Goal: Transaction & Acquisition: Purchase product/service

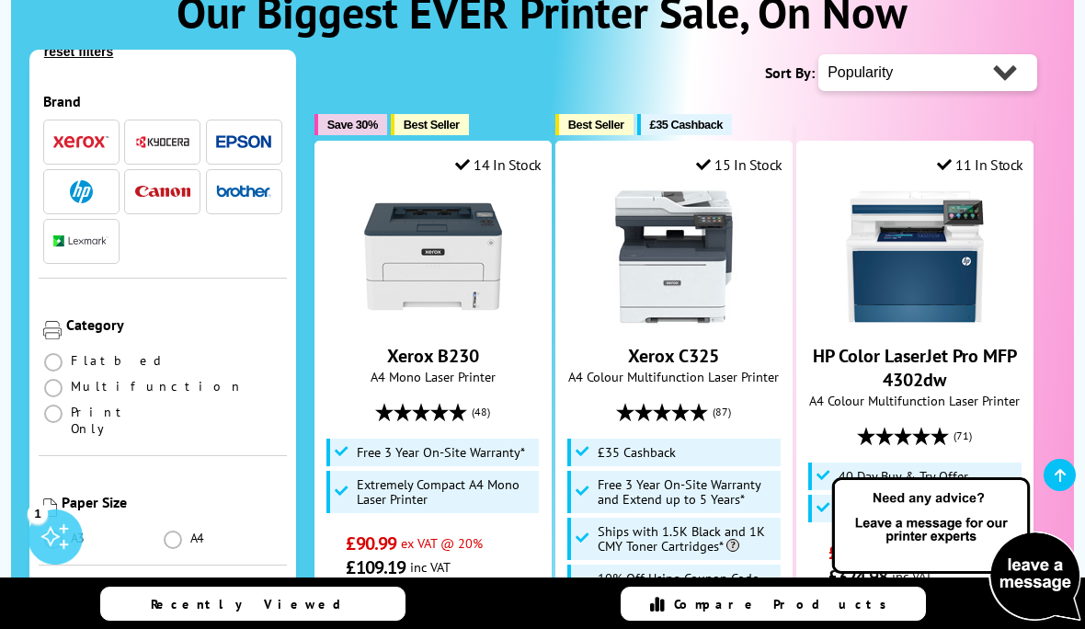
scroll to position [82, 0]
click at [63, 377] on span at bounding box center [53, 386] width 18 height 18
click at [71, 379] on input "radio" at bounding box center [71, 379] width 0 height 0
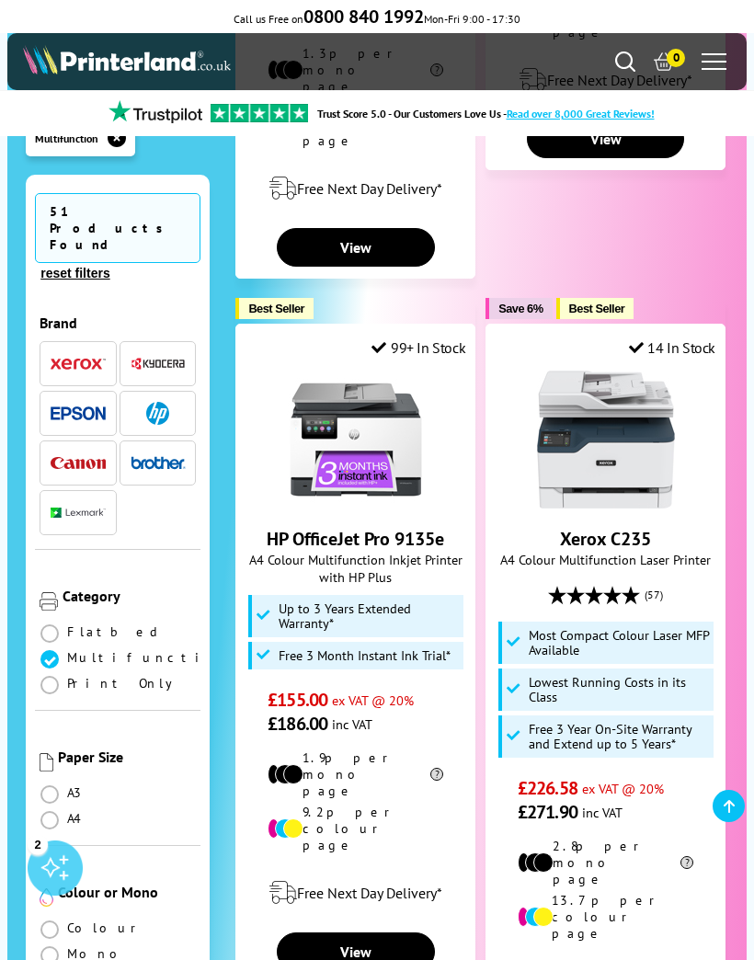
scroll to position [2515, 0]
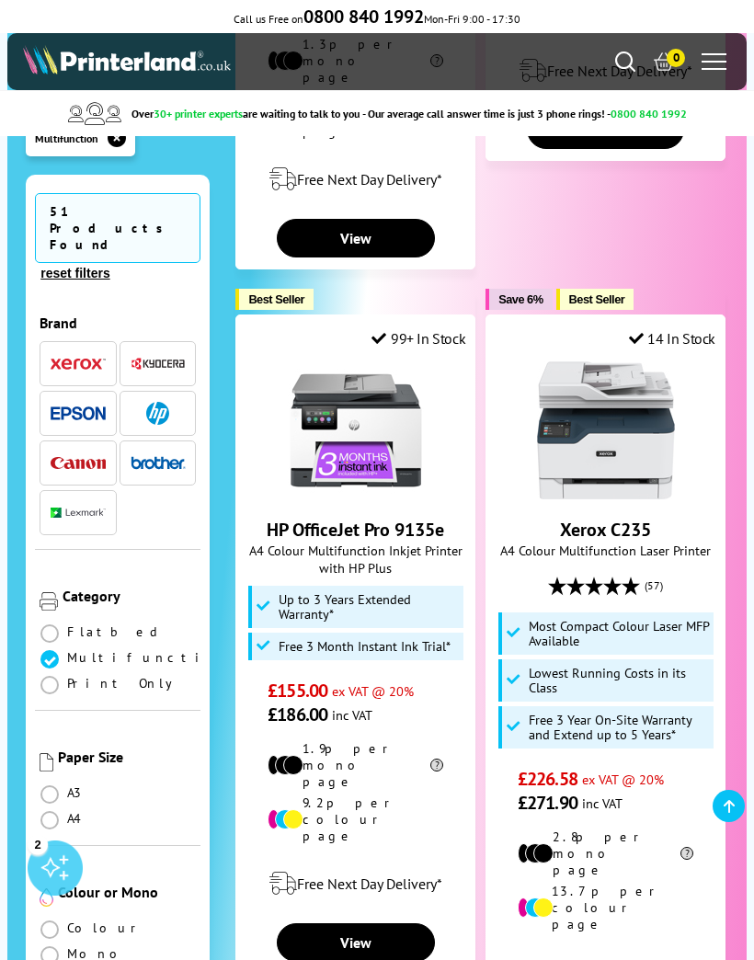
click at [41, 628] on span at bounding box center [49, 820] width 18 height 18
click at [67, 628] on input "radio" at bounding box center [67, 813] width 0 height 0
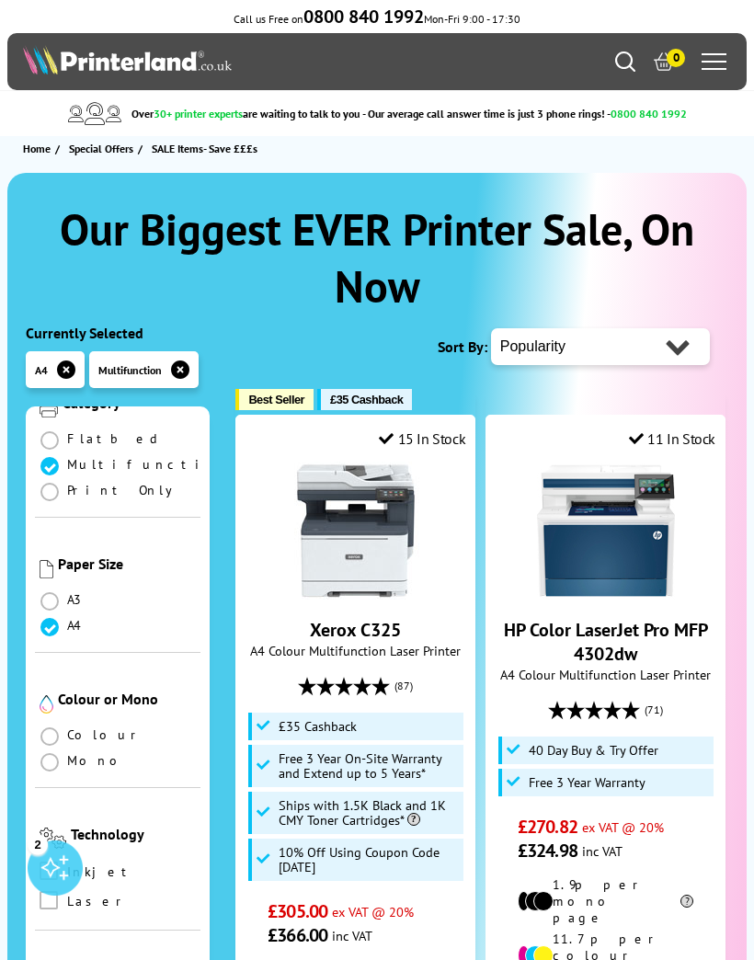
scroll to position [429, 0]
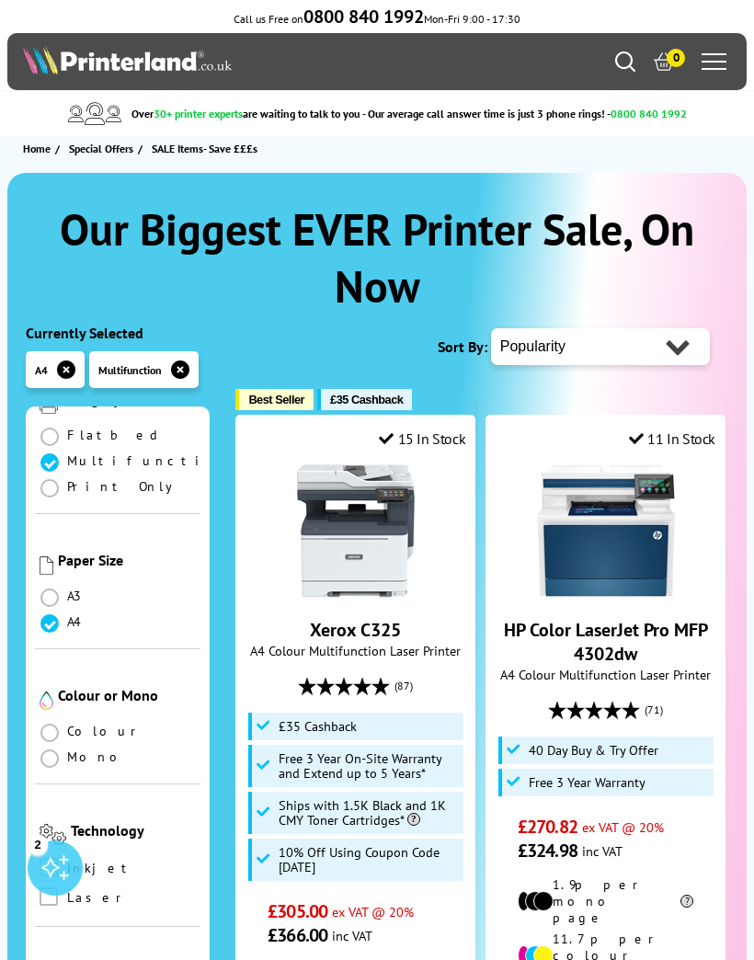
click at [49, 724] on span at bounding box center [49, 733] width 18 height 18
click at [67, 726] on input "radio" at bounding box center [67, 726] width 0 height 0
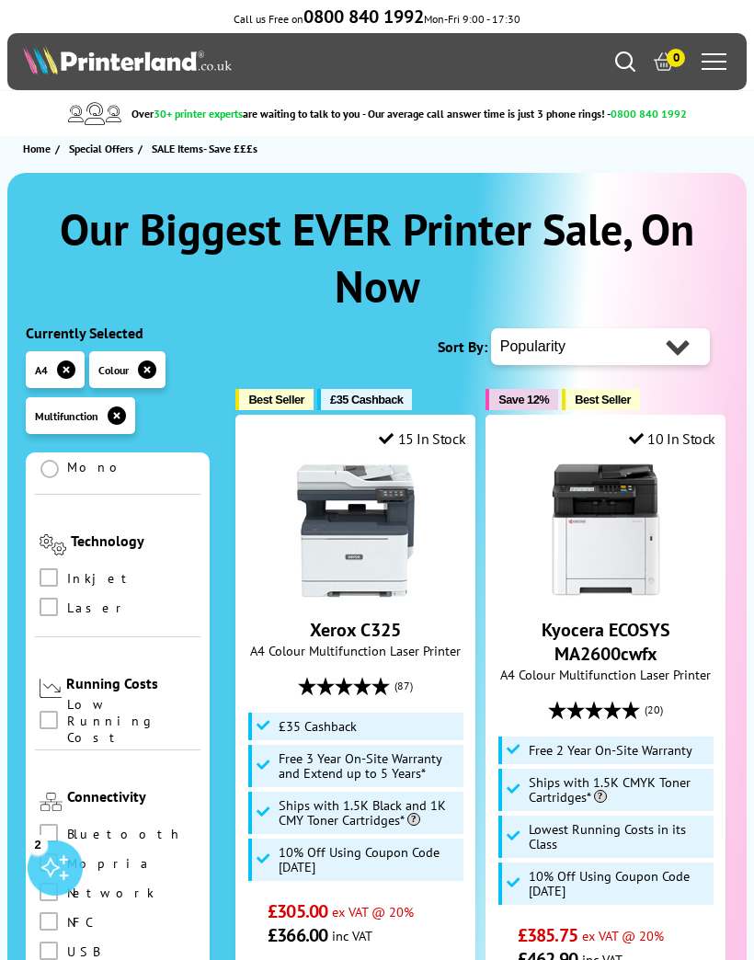
scroll to position [763, 0]
click at [50, 599] on span at bounding box center [49, 608] width 18 height 18
click at [66, 602] on input "checkbox" at bounding box center [66, 602] width 0 height 0
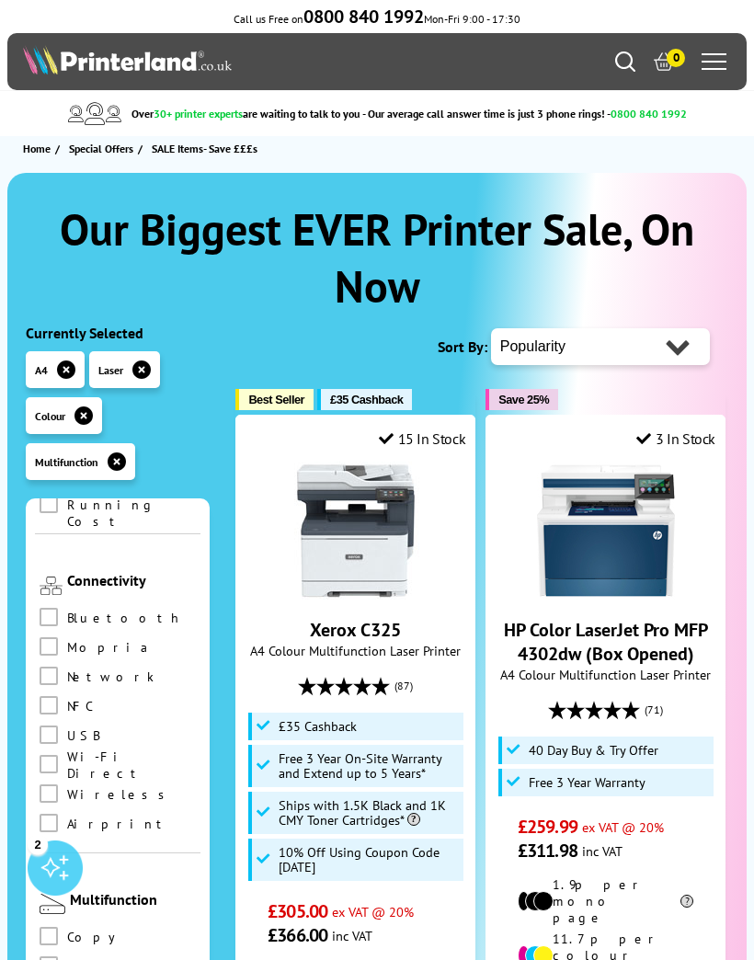
scroll to position [1028, 0]
click at [51, 753] on span at bounding box center [49, 762] width 18 height 18
click at [66, 756] on Direct "checkbox" at bounding box center [66, 756] width 0 height 0
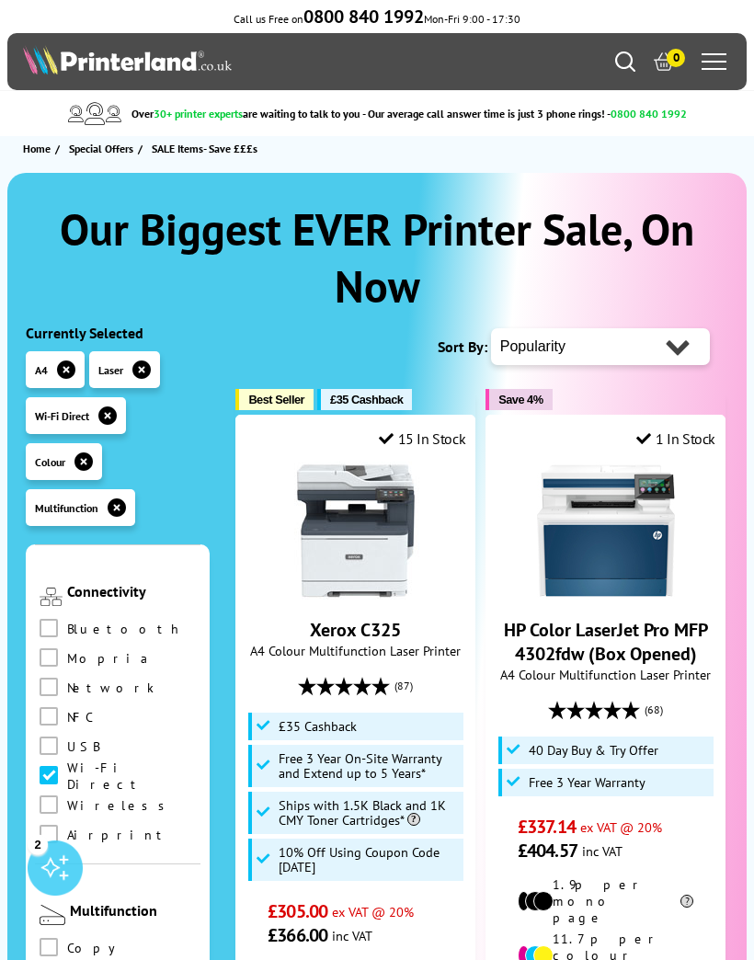
scroll to position [1069, 0]
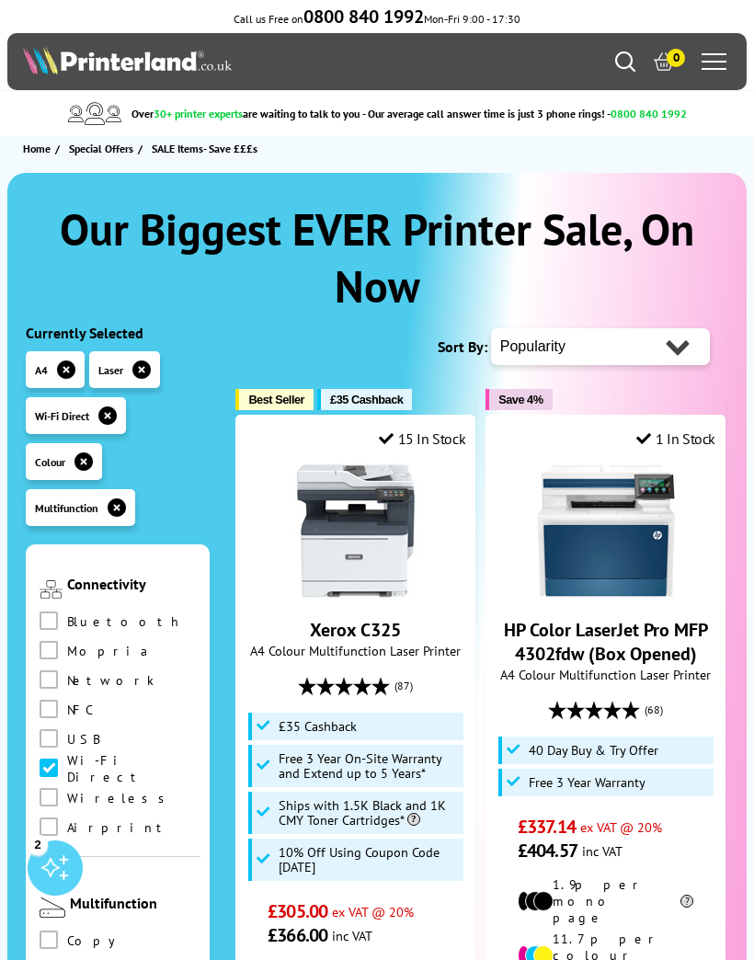
click at [51, 788] on span at bounding box center [49, 797] width 18 height 18
click at [66, 791] on input "checkbox" at bounding box center [66, 791] width 0 height 0
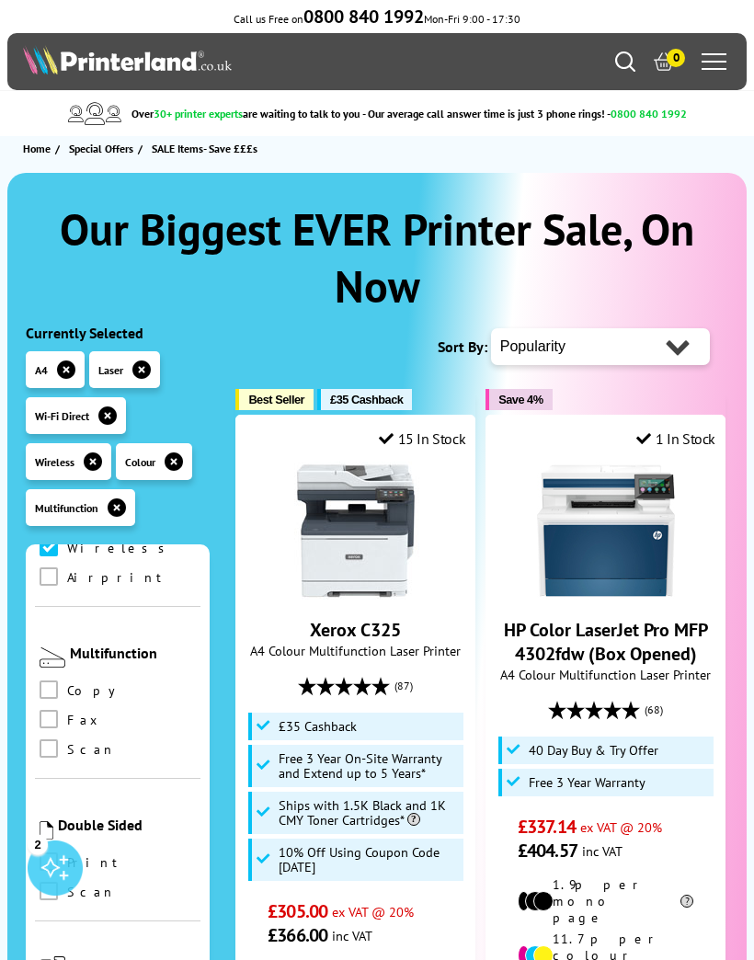
scroll to position [1320, 0]
click at [57, 739] on span at bounding box center [49, 748] width 18 height 18
click at [66, 741] on input "checkbox" at bounding box center [66, 741] width 0 height 0
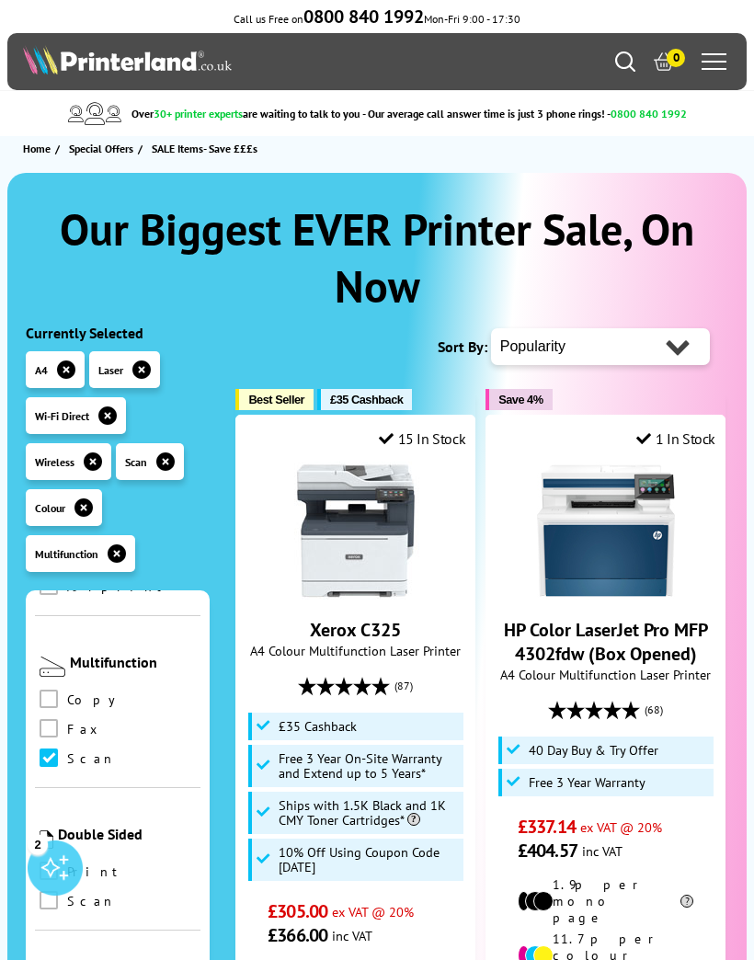
scroll to position [1355, 0]
click at [51, 691] on span at bounding box center [49, 700] width 18 height 18
click at [66, 694] on input "checkbox" at bounding box center [66, 694] width 0 height 0
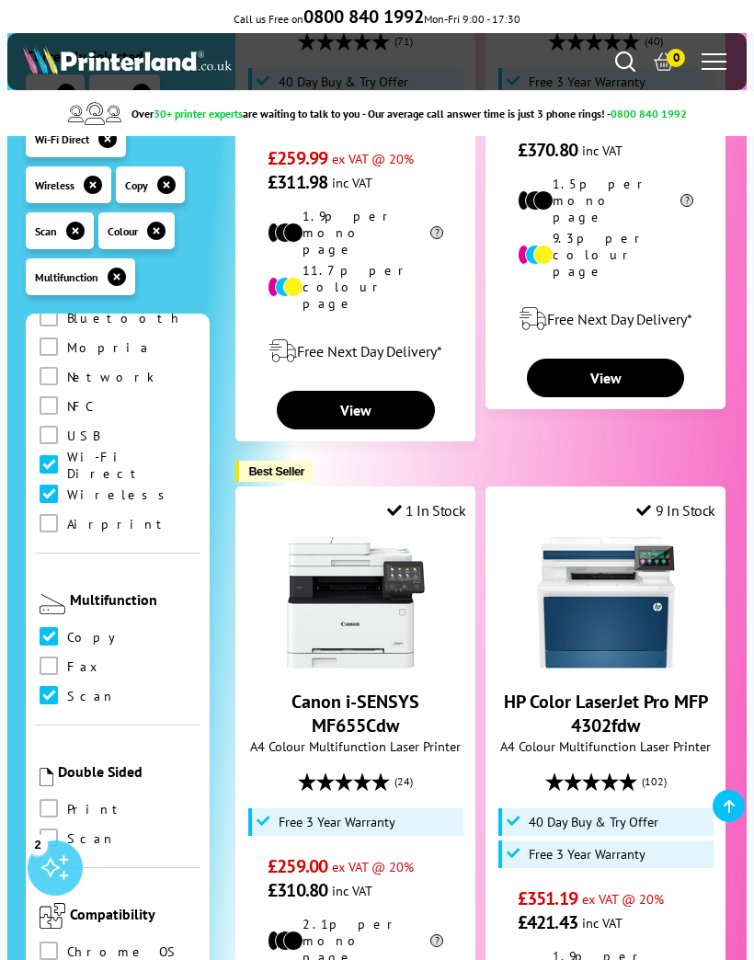
scroll to position [1145, 0]
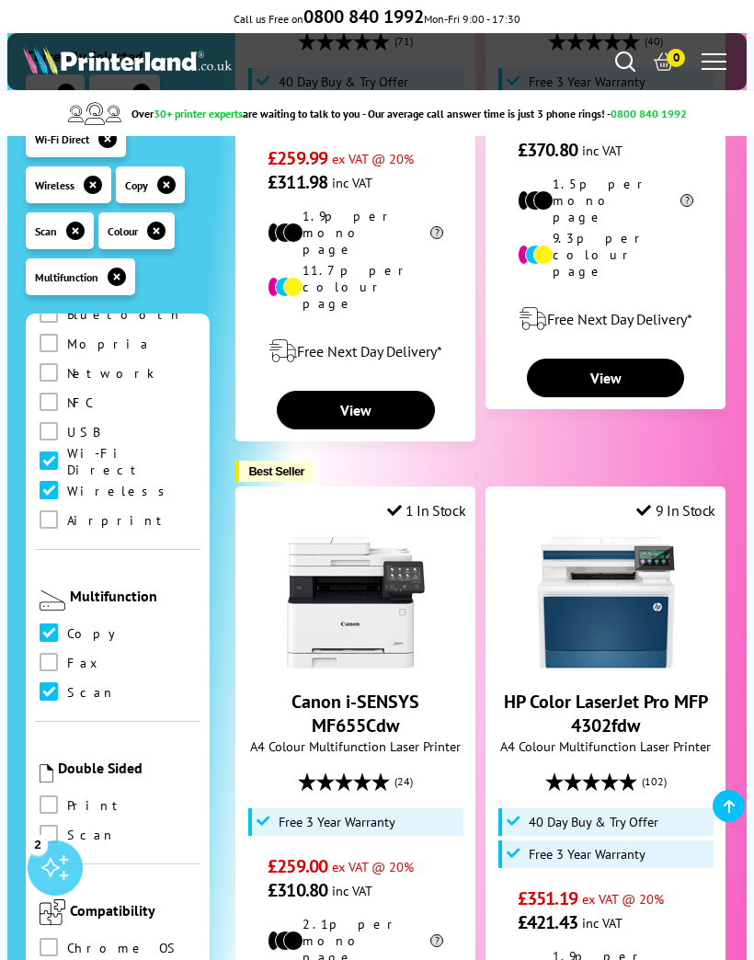
click at [50, 796] on span at bounding box center [49, 805] width 18 height 18
click at [66, 798] on input "checkbox" at bounding box center [66, 798] width 0 height 0
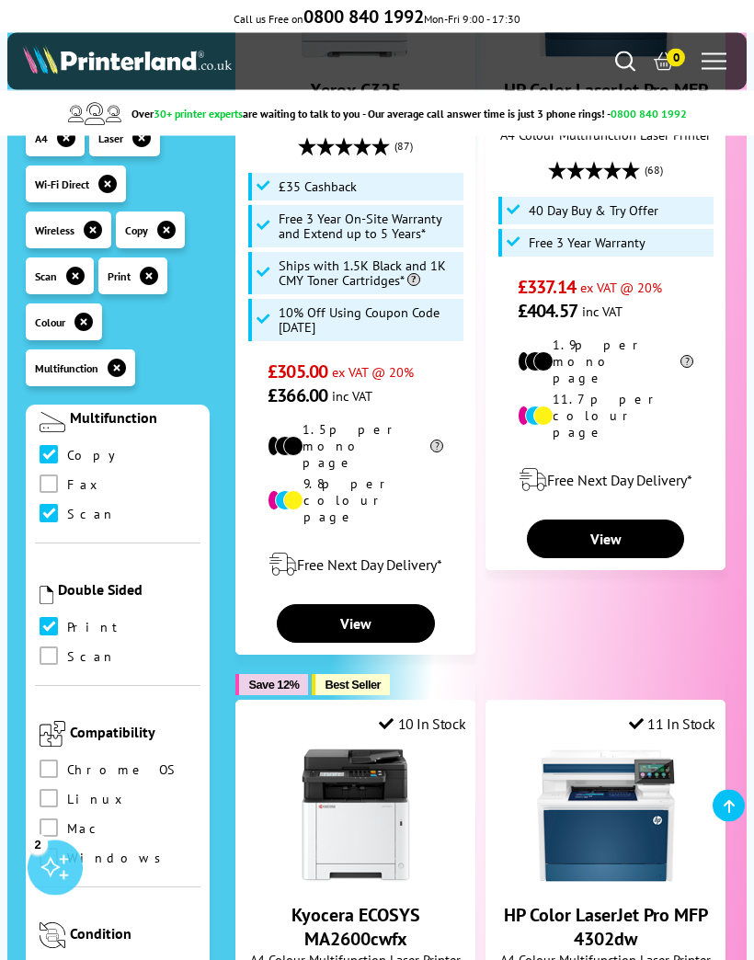
scroll to position [541, 0]
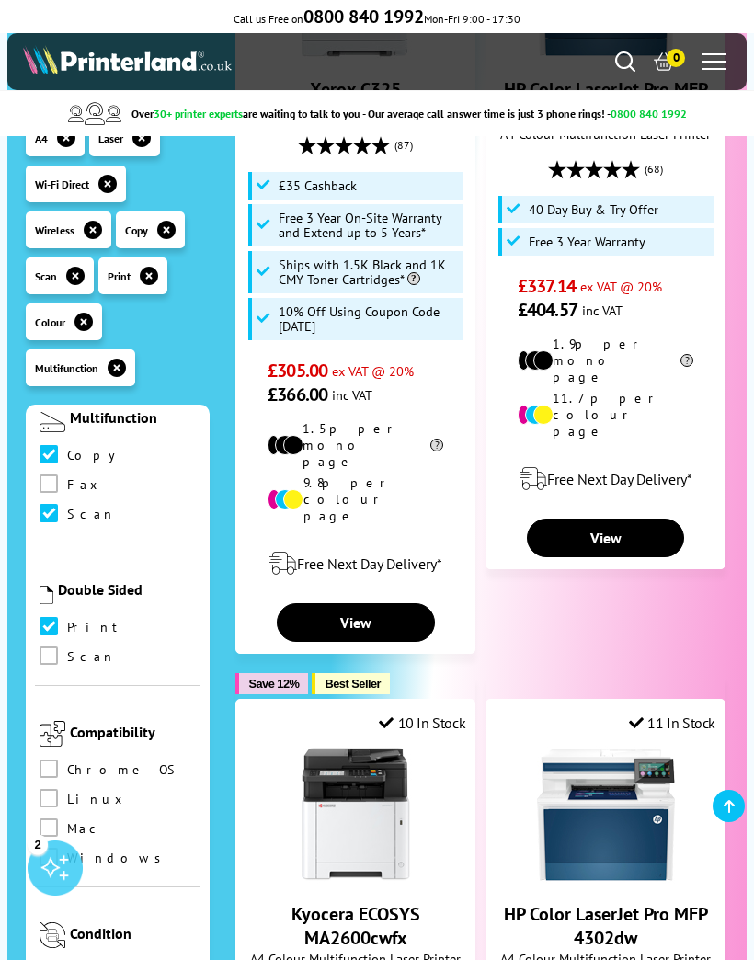
click at [43, 647] on span at bounding box center [49, 656] width 18 height 18
click at [66, 649] on input "checkbox" at bounding box center [66, 649] width 0 height 0
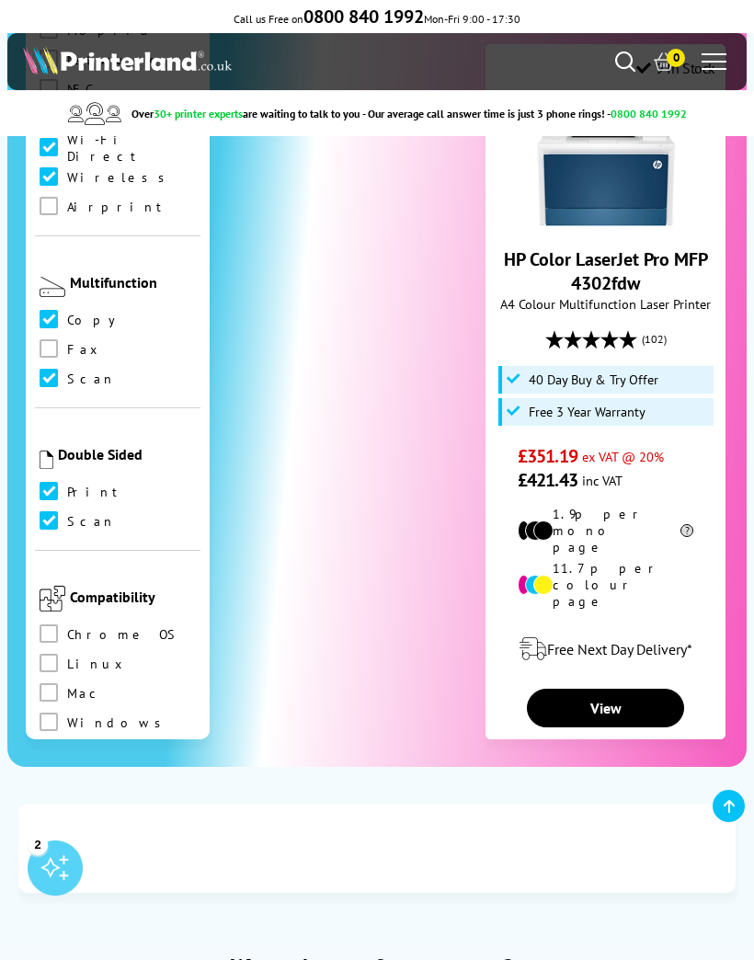
scroll to position [1017, 0]
click at [43, 712] on span at bounding box center [49, 721] width 18 height 18
click at [66, 715] on input "checkbox" at bounding box center [66, 715] width 0 height 0
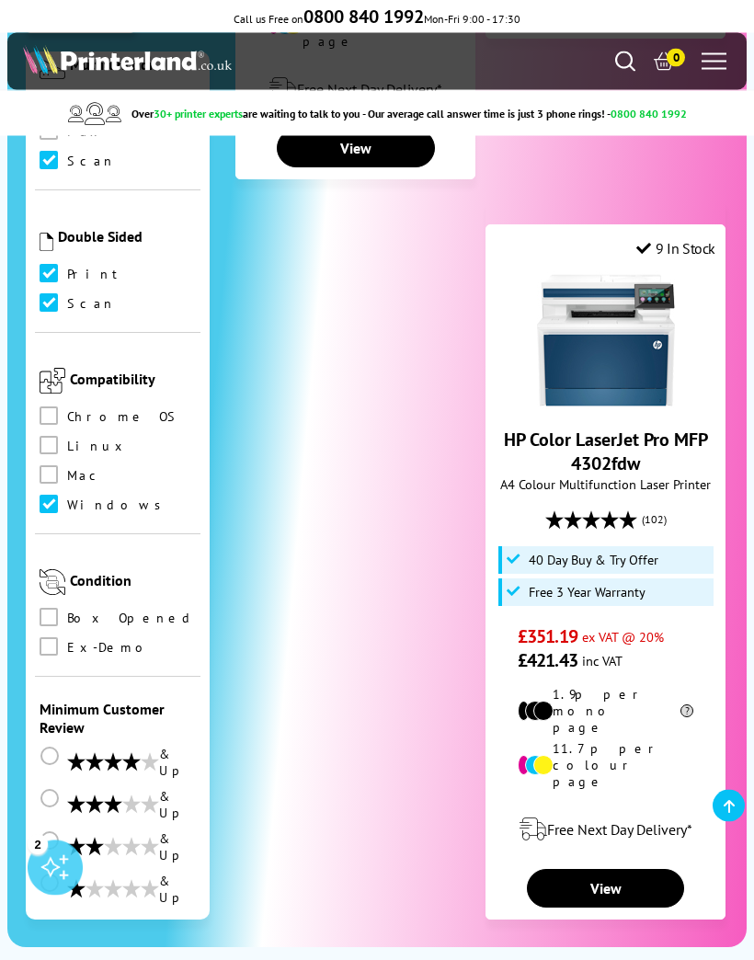
scroll to position [1864, 0]
click at [600, 869] on link "View" at bounding box center [605, 888] width 157 height 39
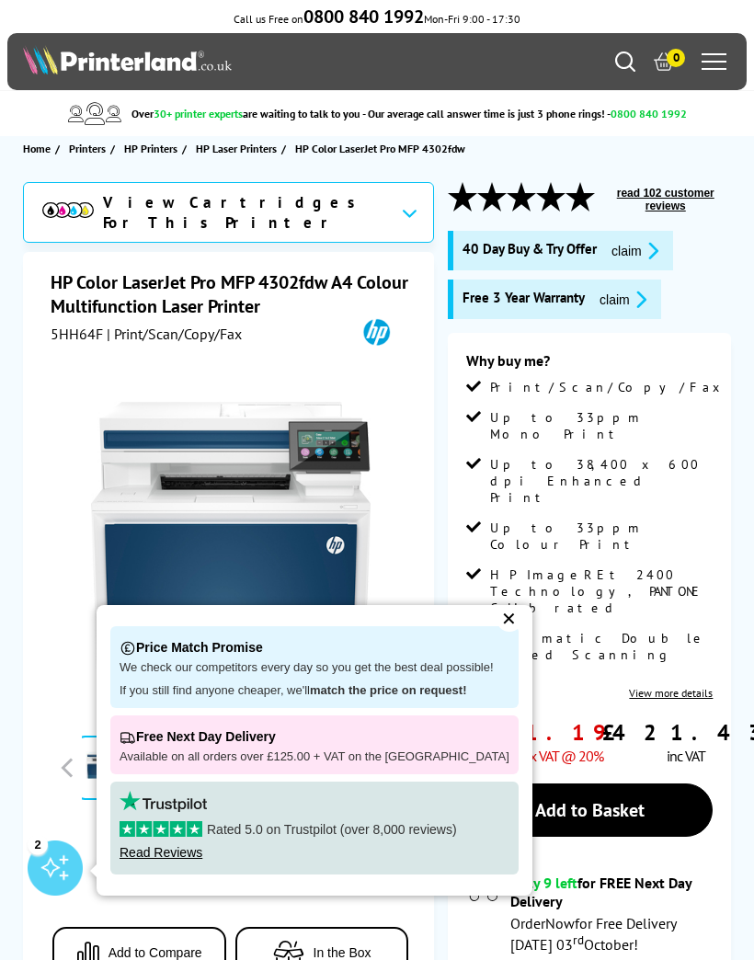
click at [497, 619] on div "✕" at bounding box center [510, 619] width 26 height 26
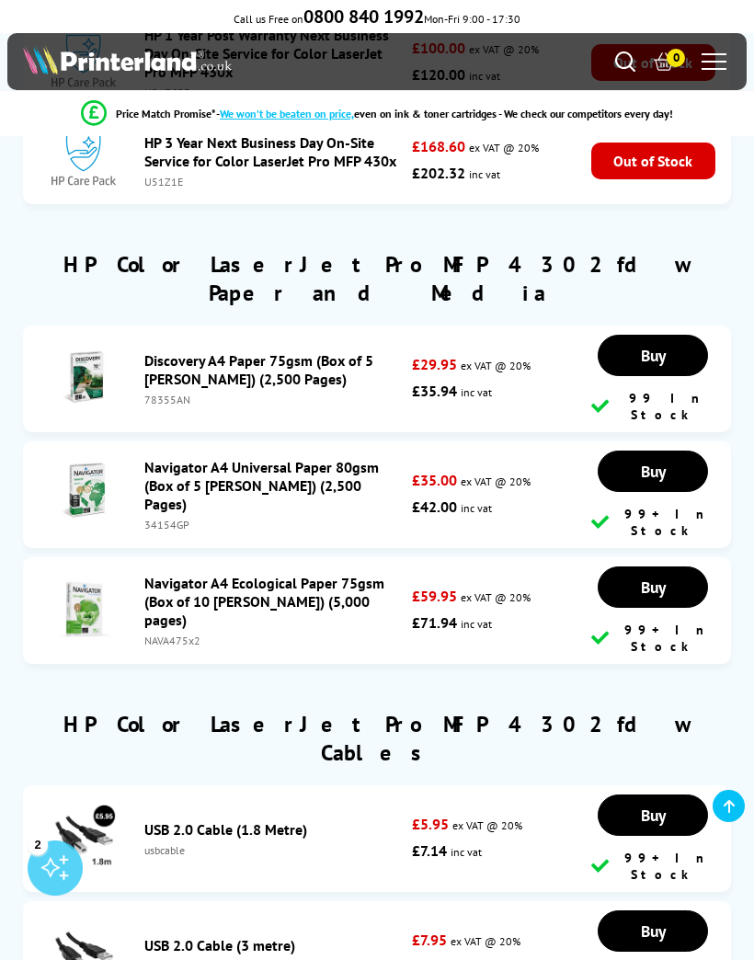
scroll to position [9976, 0]
